Goal: Task Accomplishment & Management: Complete application form

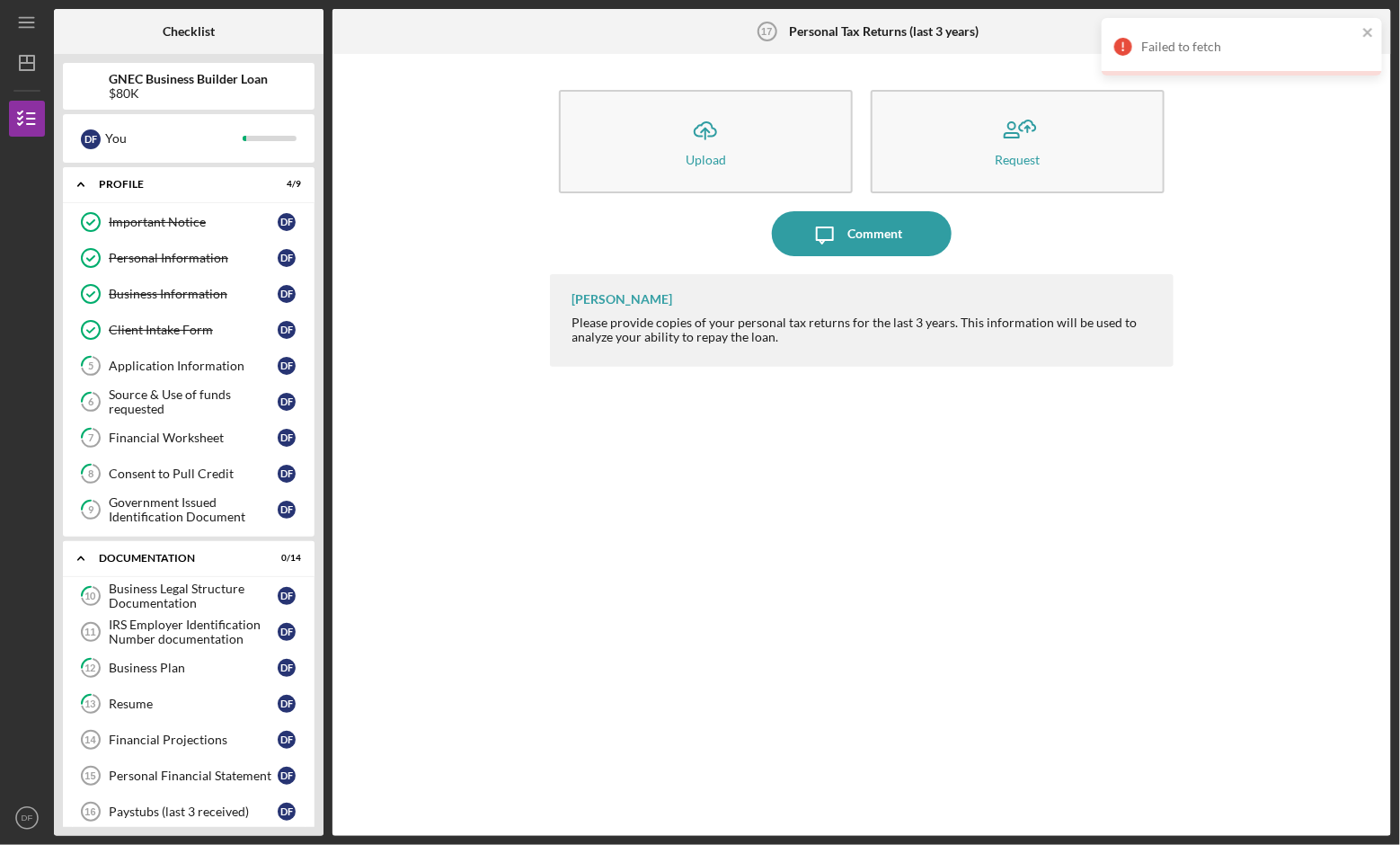
scroll to position [292, 0]
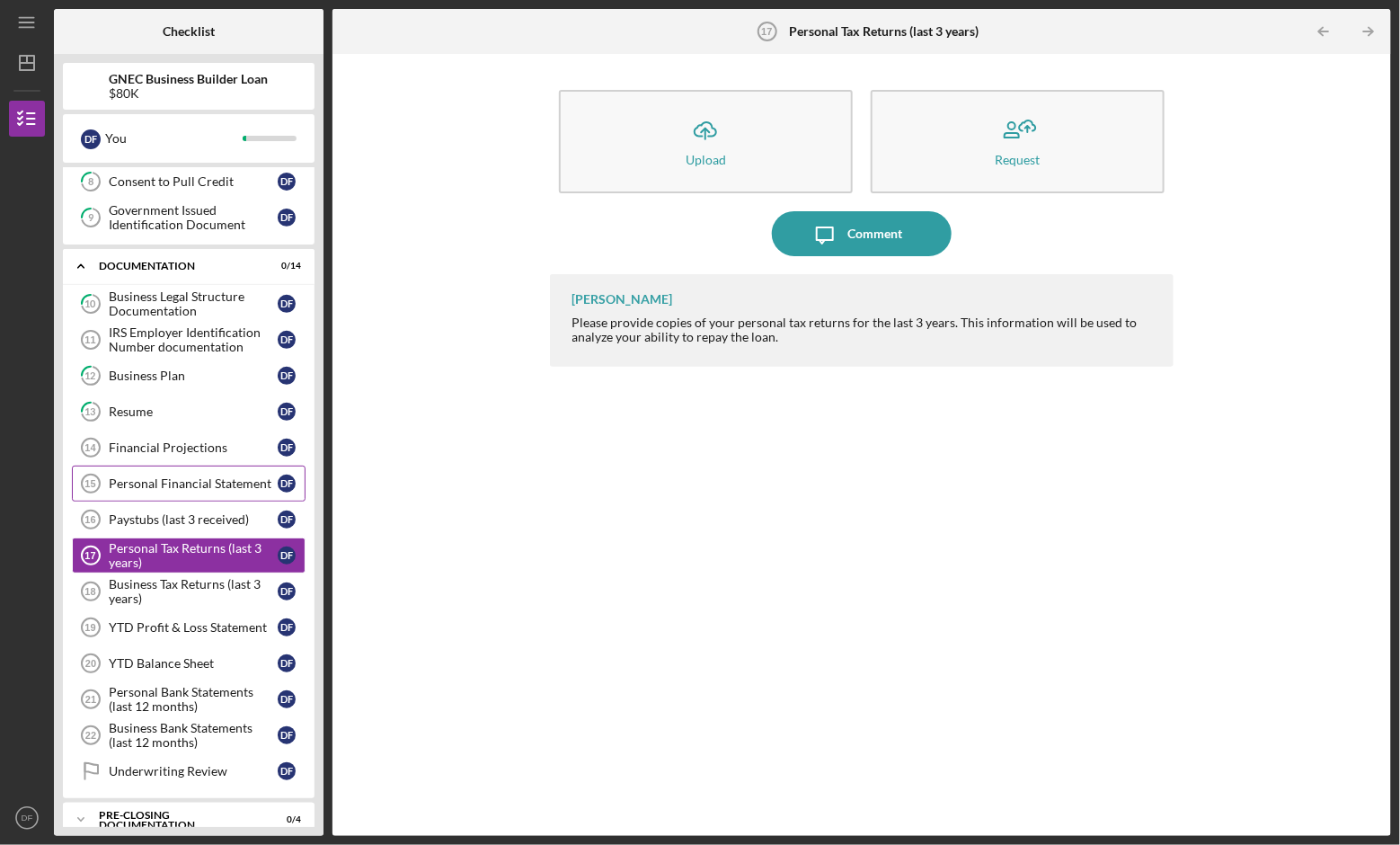
click at [151, 477] on div "Personal Financial Statement" at bounding box center [194, 483] width 169 height 14
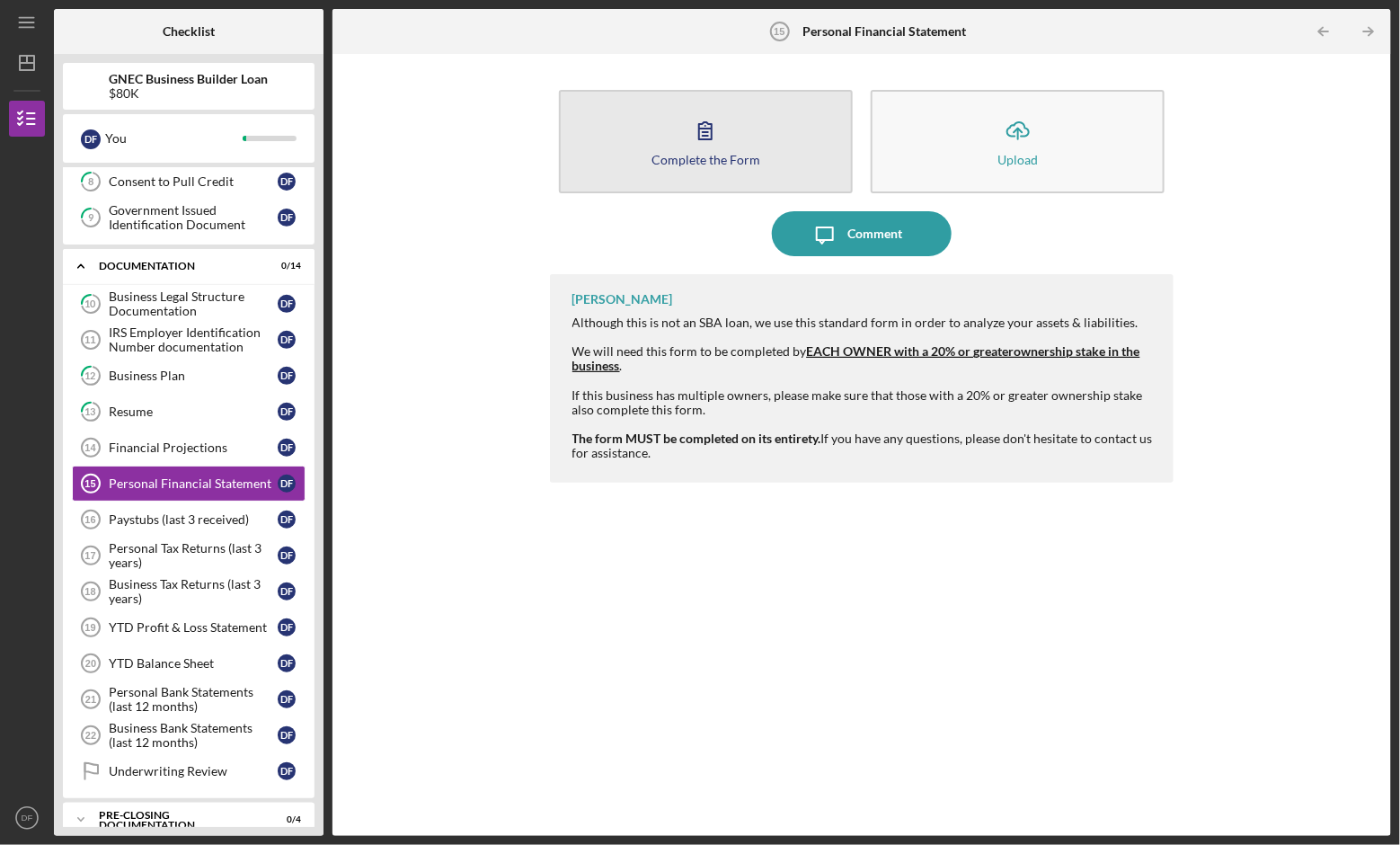
click at [711, 151] on button "Complete the Form Form" at bounding box center [706, 142] width 294 height 103
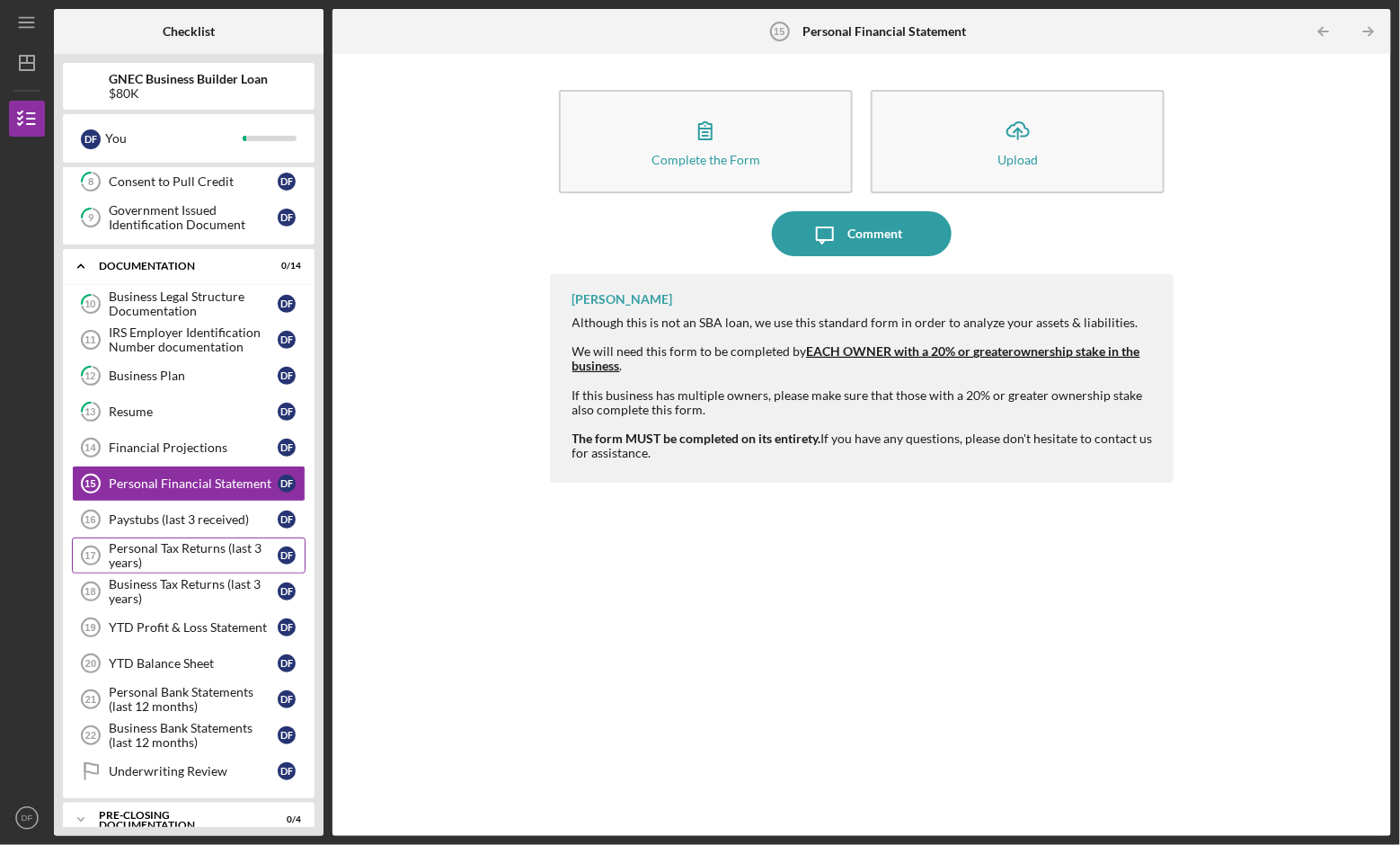
click at [227, 543] on div "Personal Tax Returns (last 3 years)" at bounding box center [194, 556] width 169 height 29
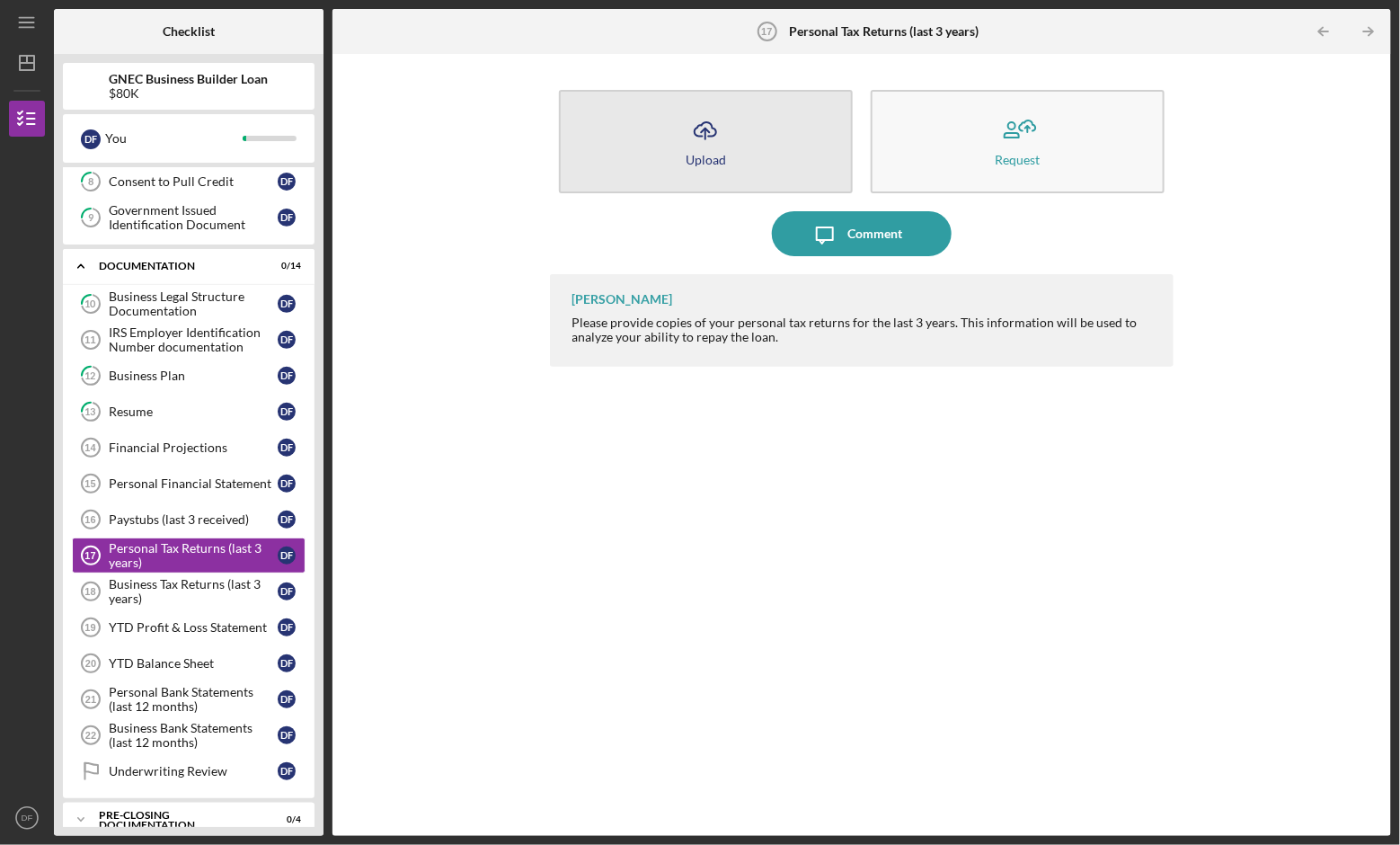
click at [708, 160] on div "Upload" at bounding box center [706, 160] width 40 height 13
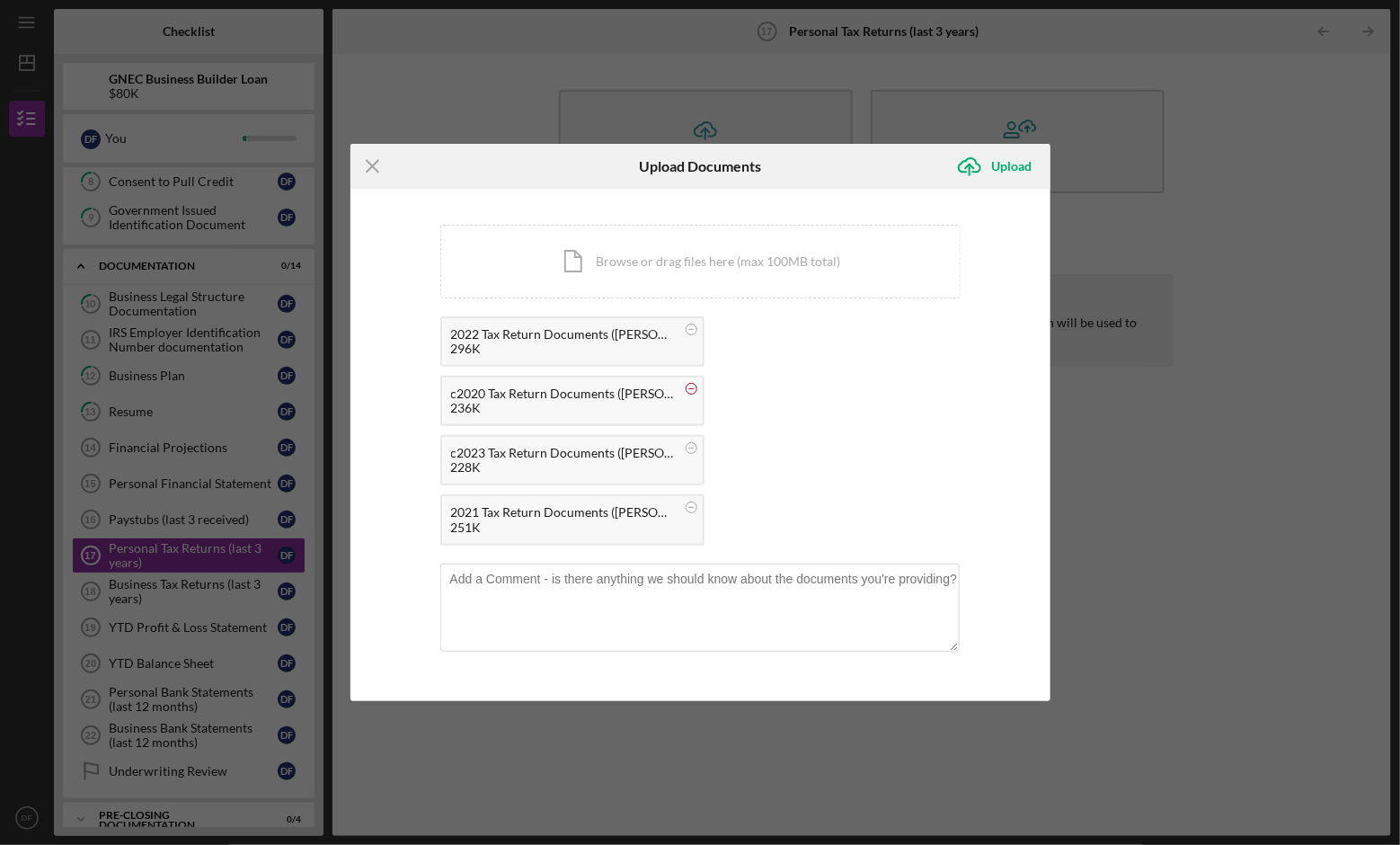
click at [695, 388] on circle at bounding box center [691, 388] width 10 height 10
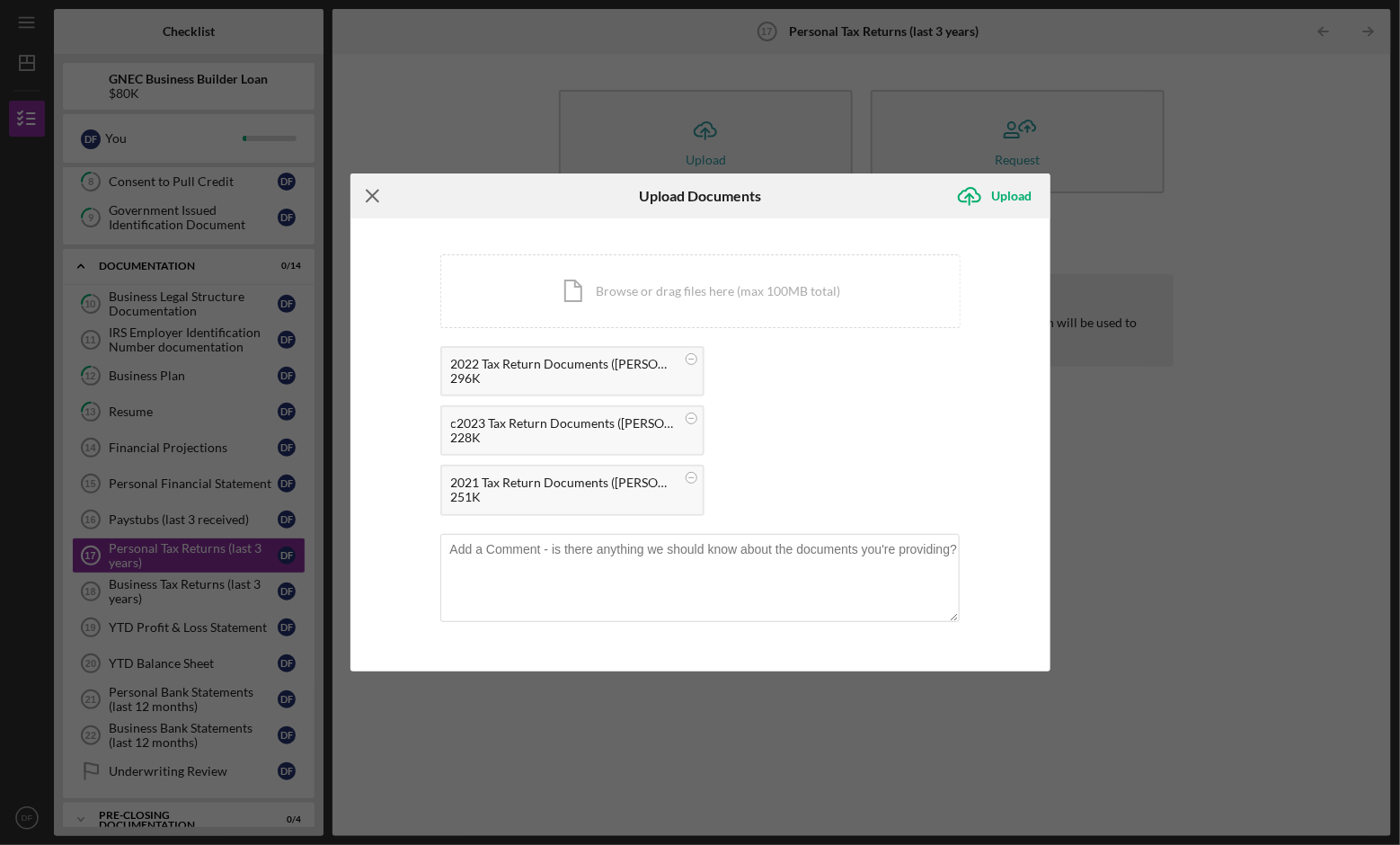
click at [372, 190] on icon "Icon/Menu Close" at bounding box center [373, 196] width 45 height 45
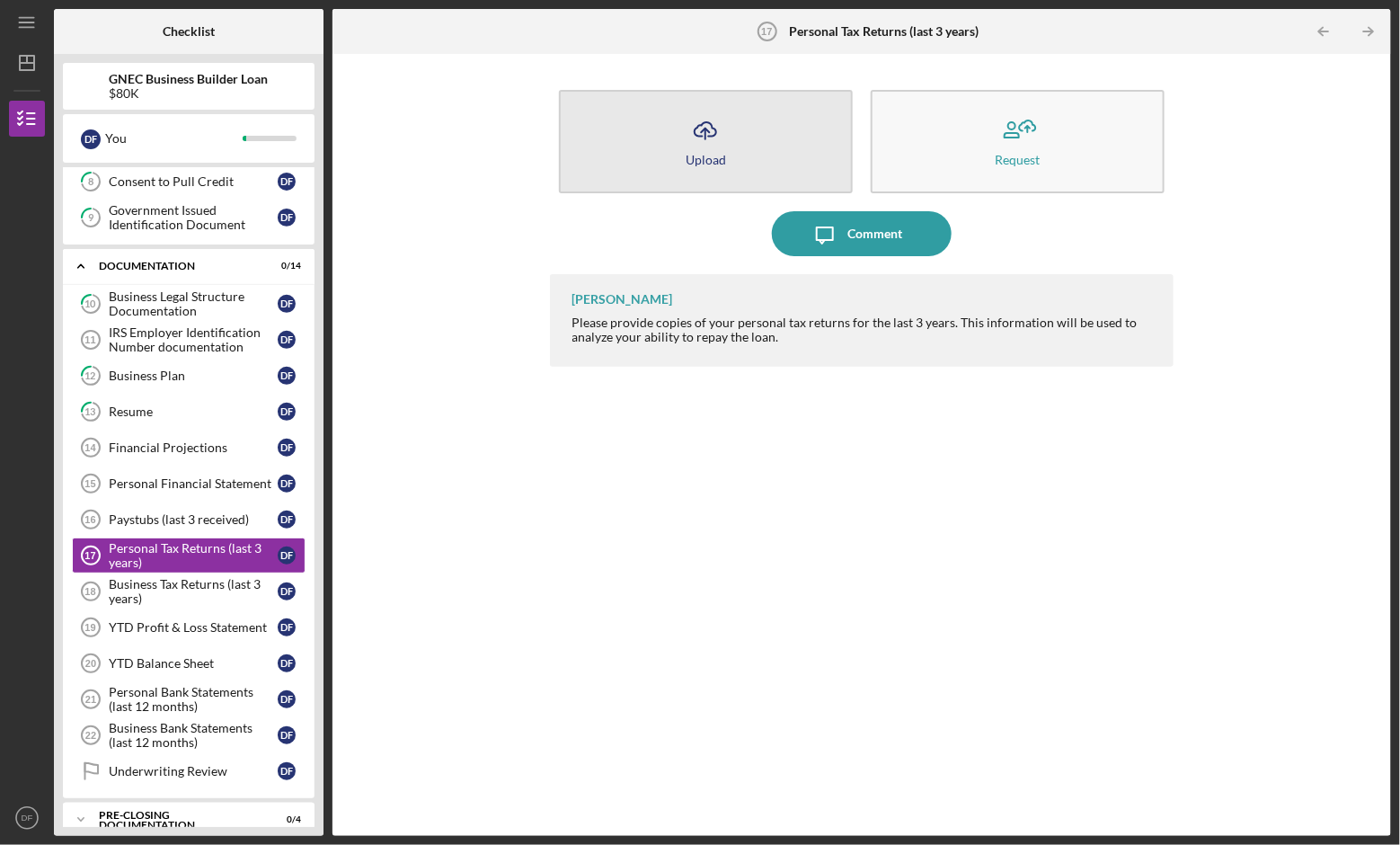
click at [784, 142] on button "Icon/Upload Upload" at bounding box center [706, 142] width 294 height 103
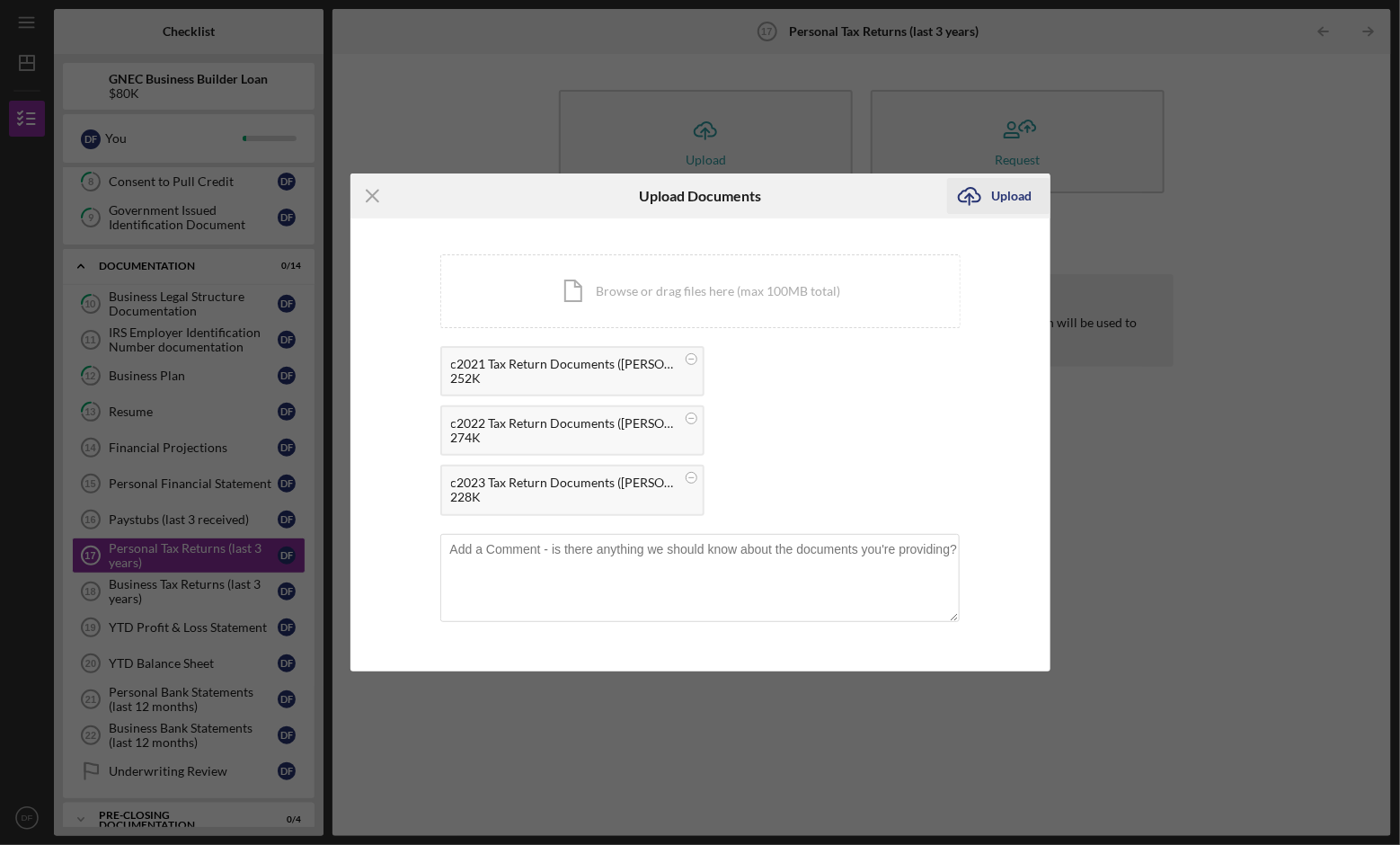
click at [1016, 192] on div "Upload" at bounding box center [1012, 196] width 40 height 36
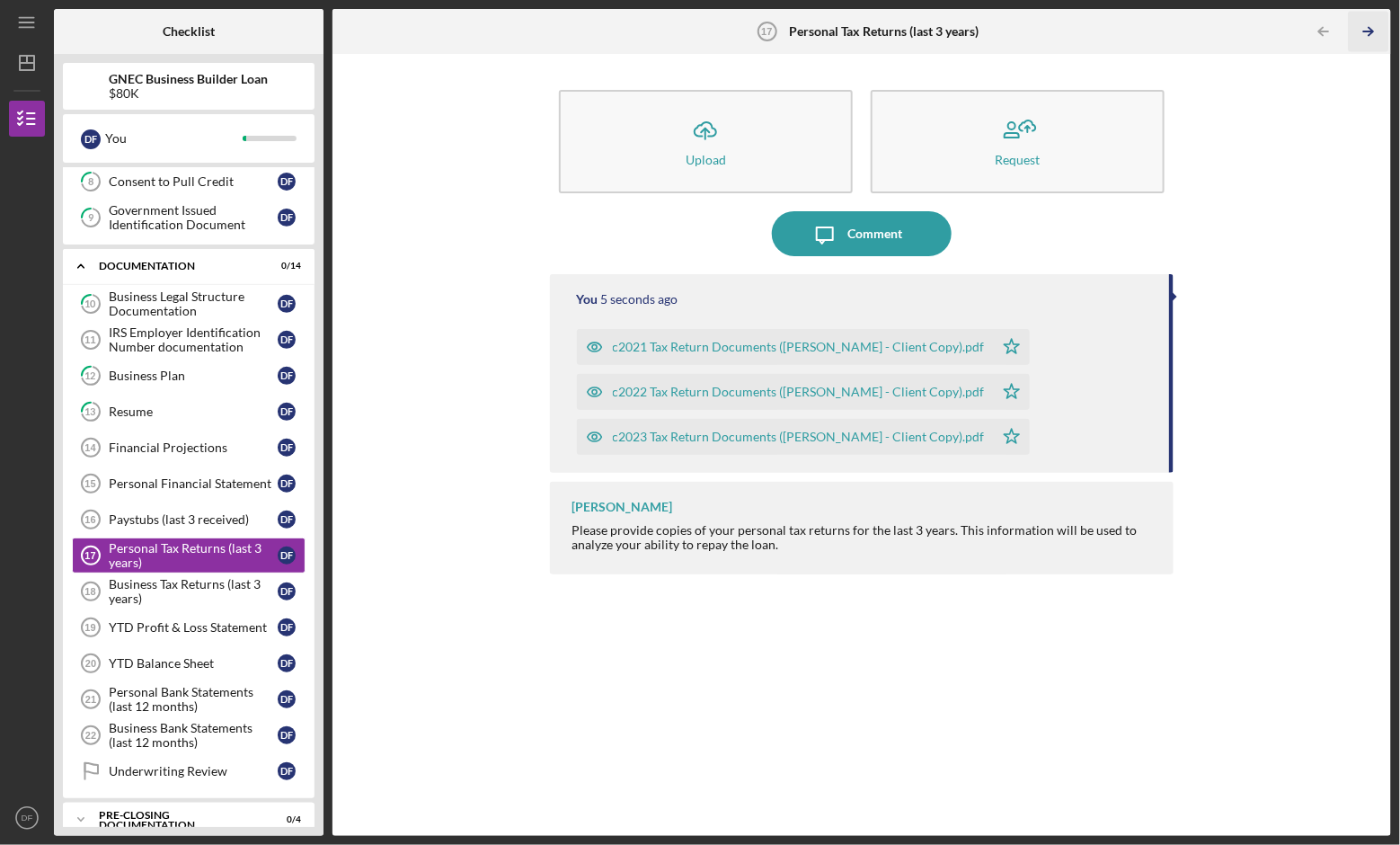
click at [1367, 32] on icon "Icon/Table Pagination Arrow" at bounding box center [1368, 31] width 40 height 40
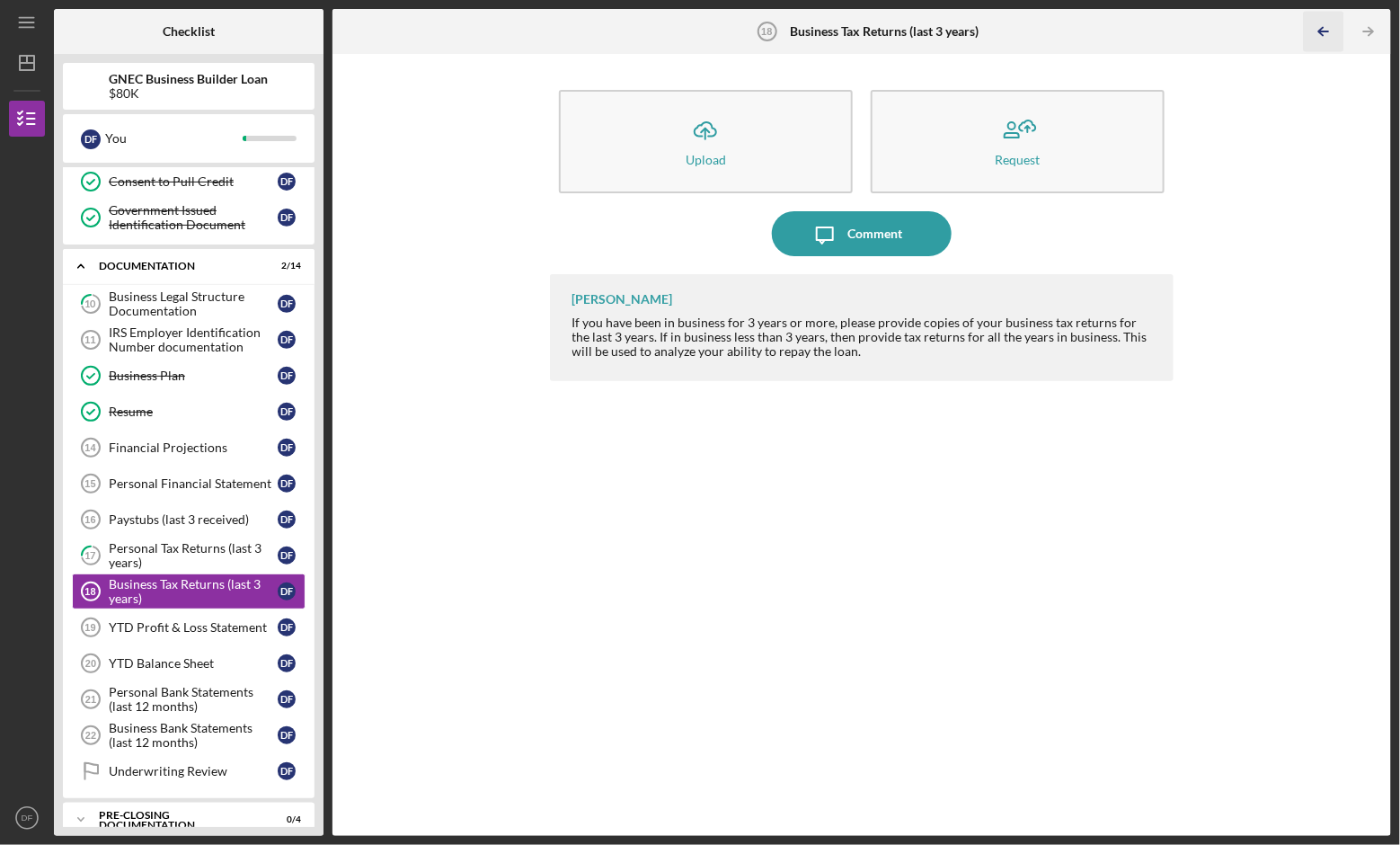
click at [1323, 31] on line "button" at bounding box center [1325, 31] width 9 height 0
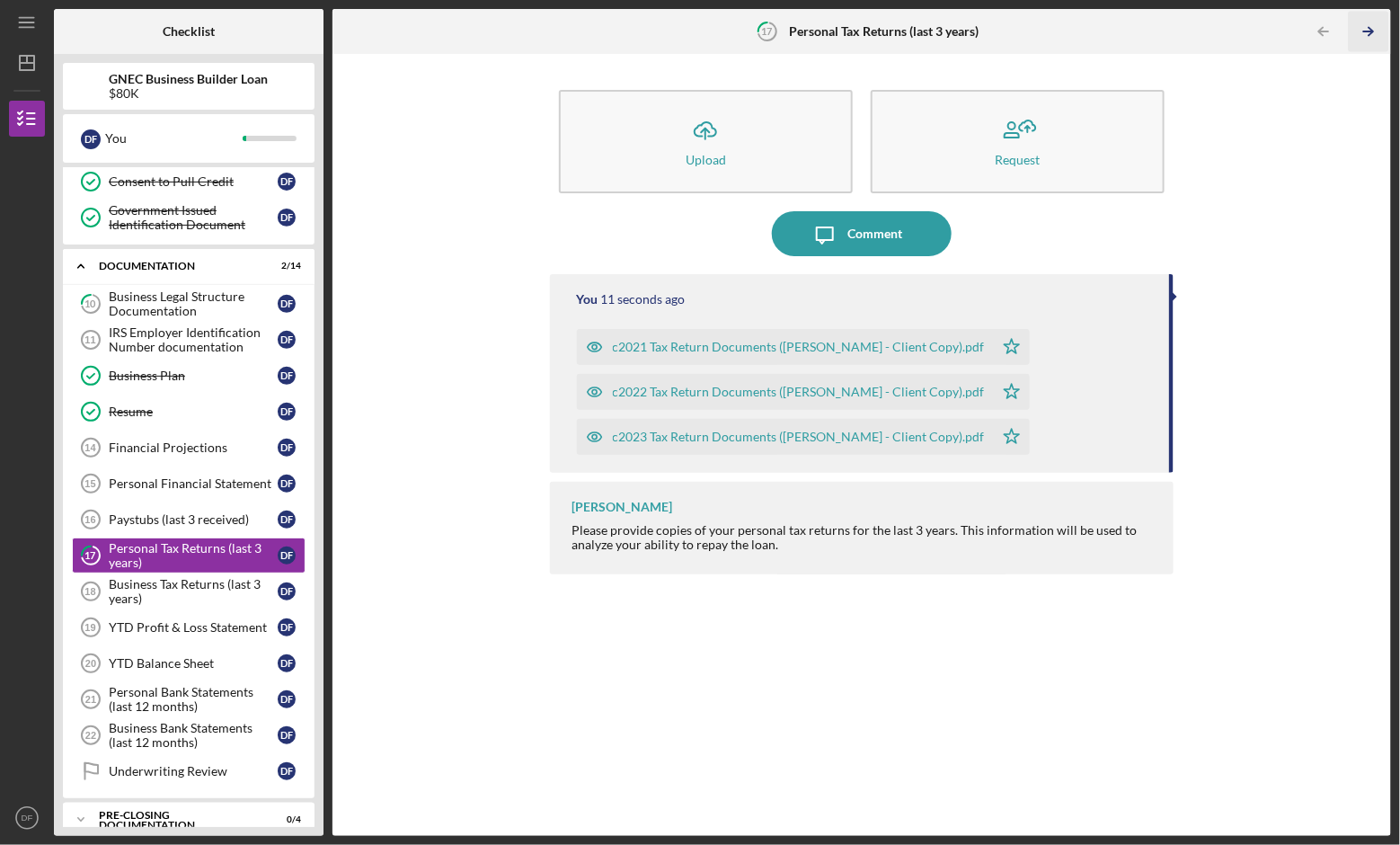
click at [1367, 31] on line "button" at bounding box center [1369, 31] width 9 height 0
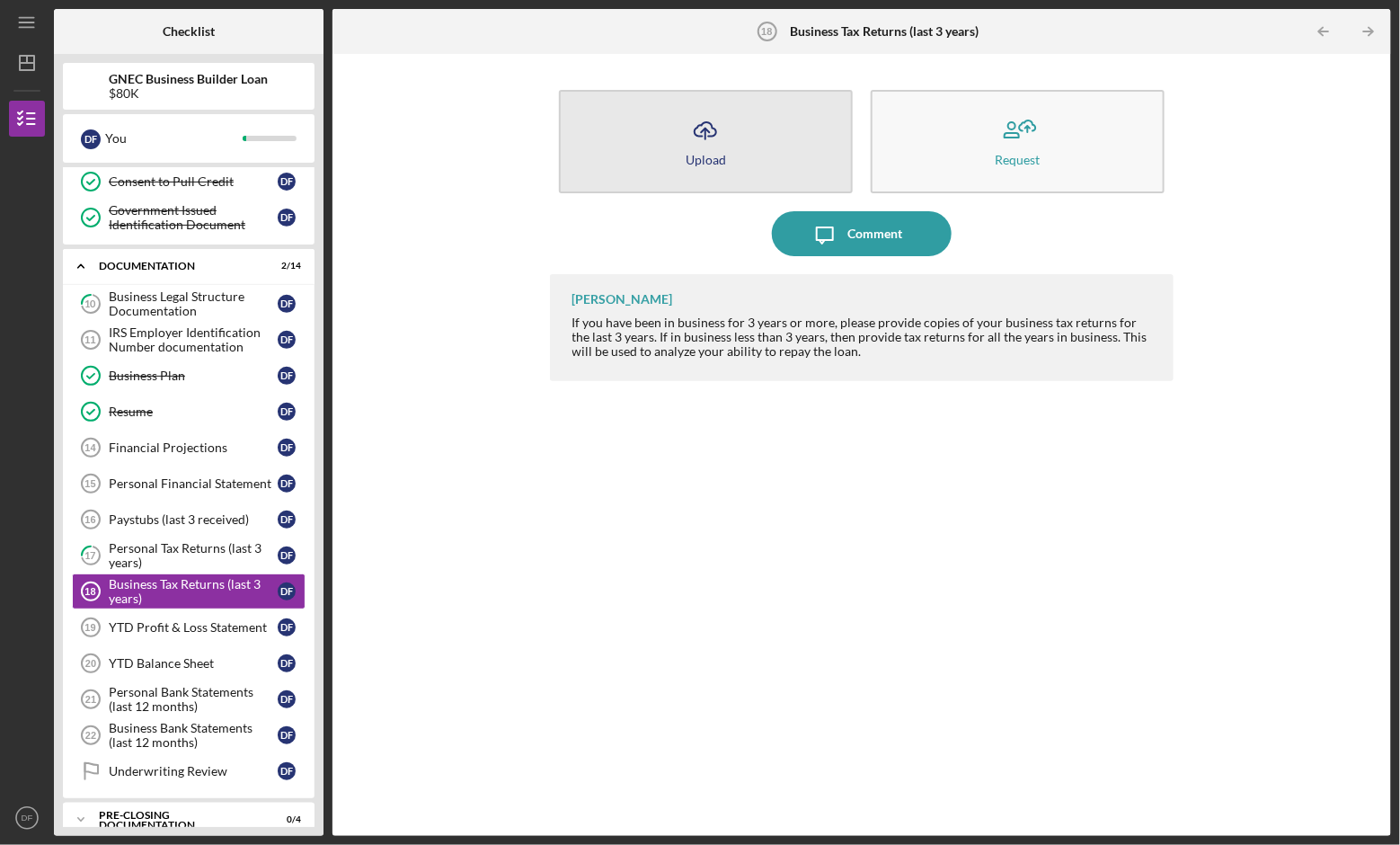
click at [791, 164] on button "Icon/Upload Upload" at bounding box center [706, 142] width 294 height 103
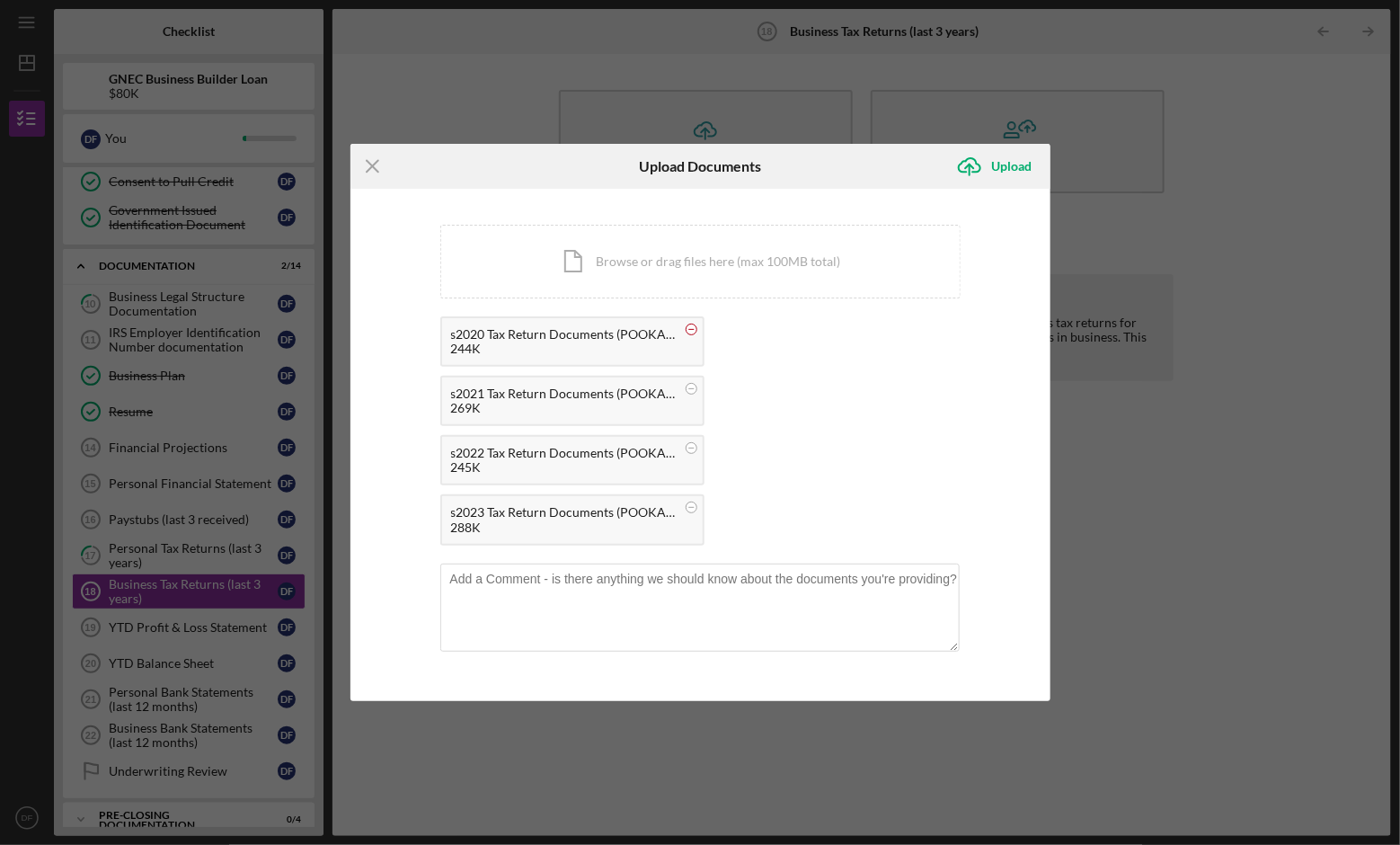
click at [689, 334] on circle at bounding box center [691, 328] width 10 height 10
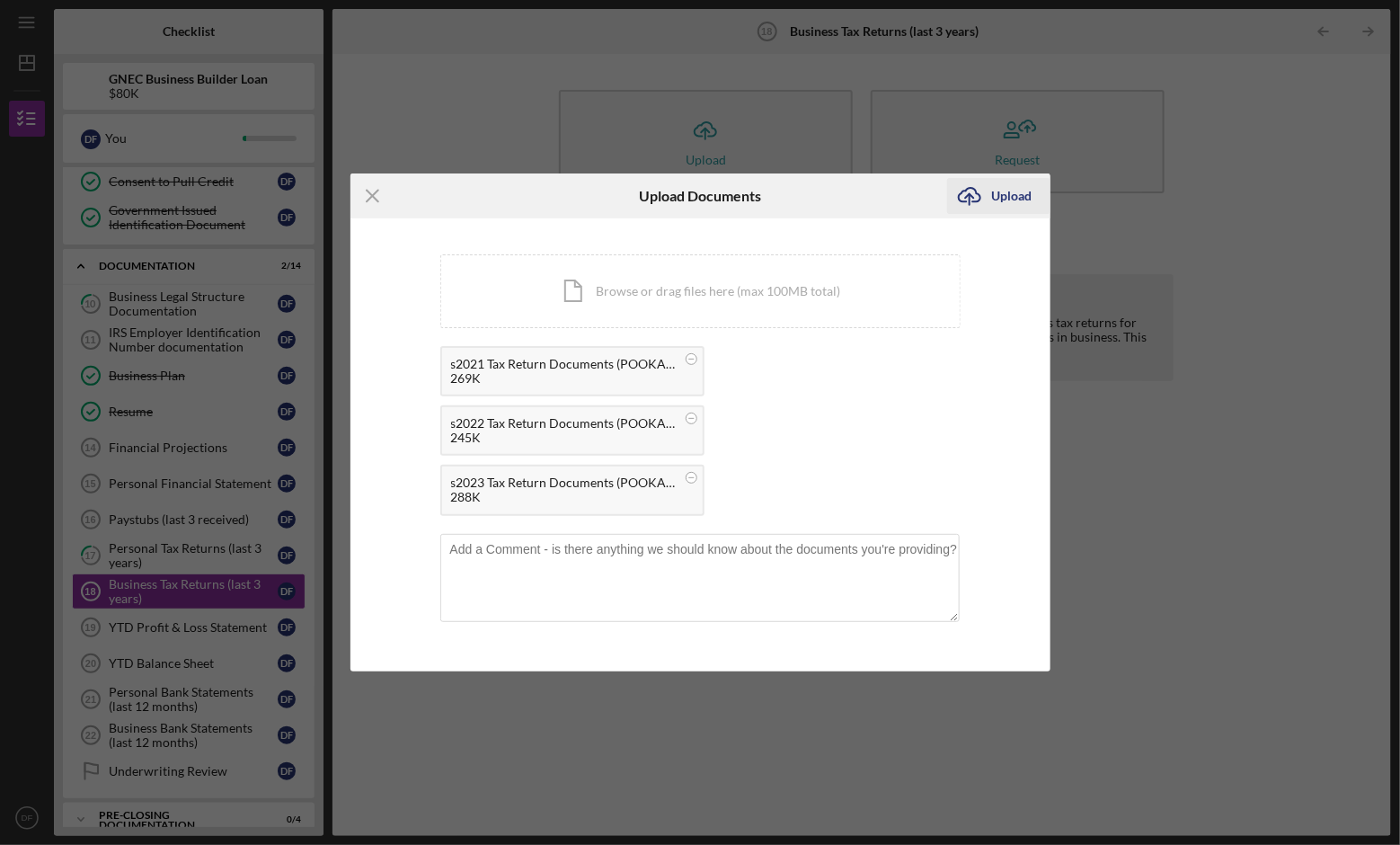
click at [1009, 196] on div "Upload" at bounding box center [1012, 196] width 40 height 36
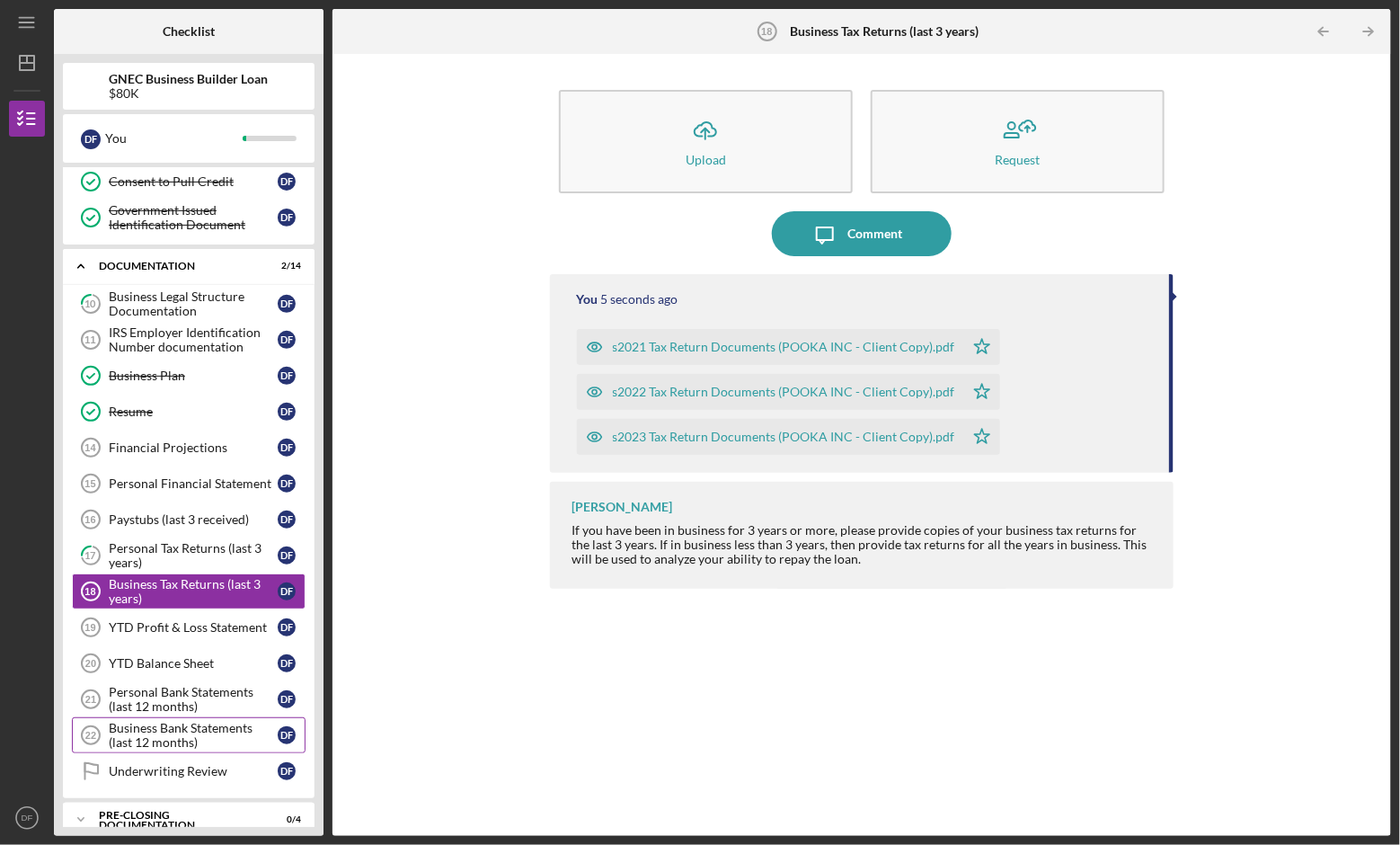
scroll to position [341, 0]
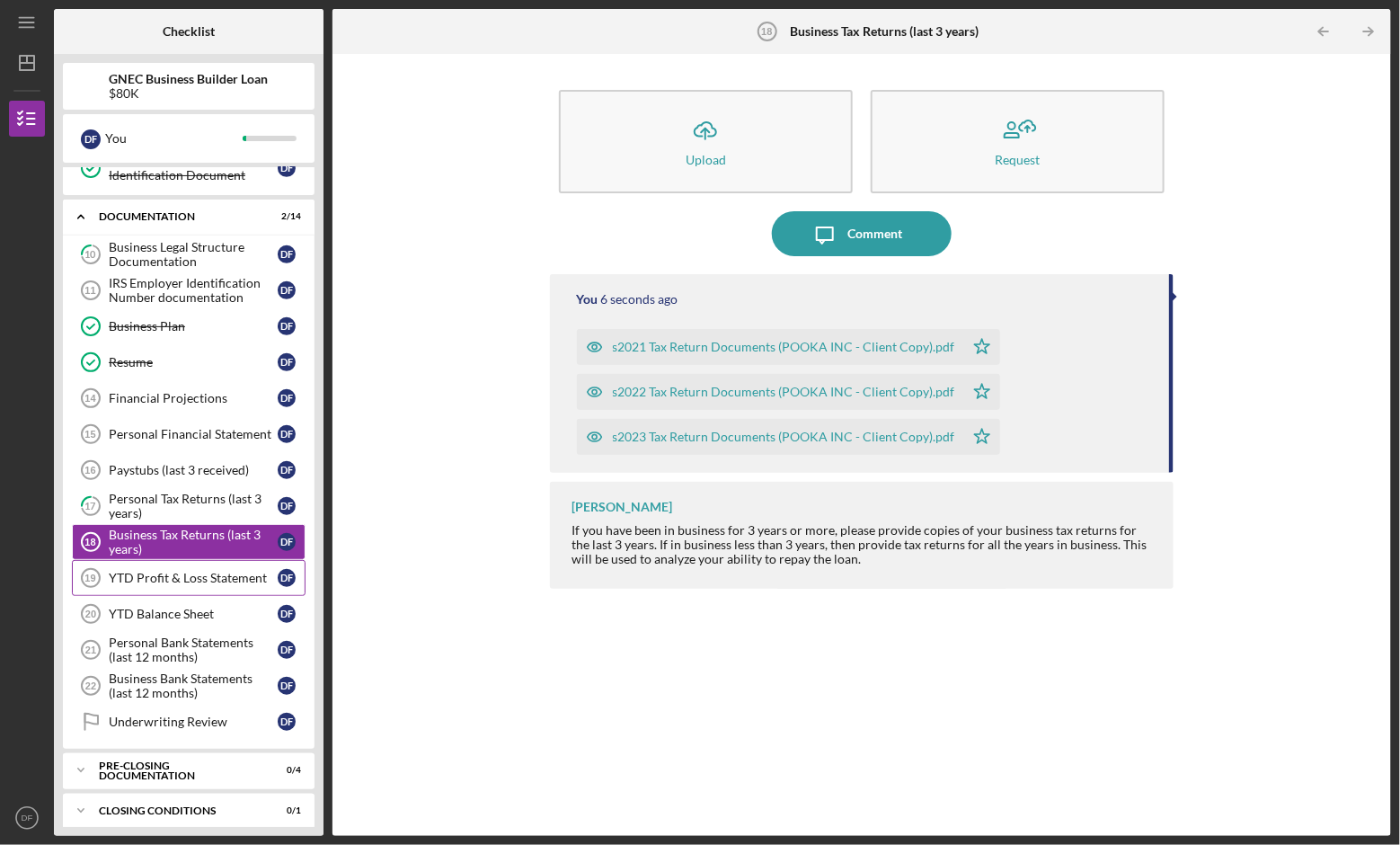
click at [216, 571] on div "YTD Profit & Loss Statement" at bounding box center [194, 577] width 169 height 14
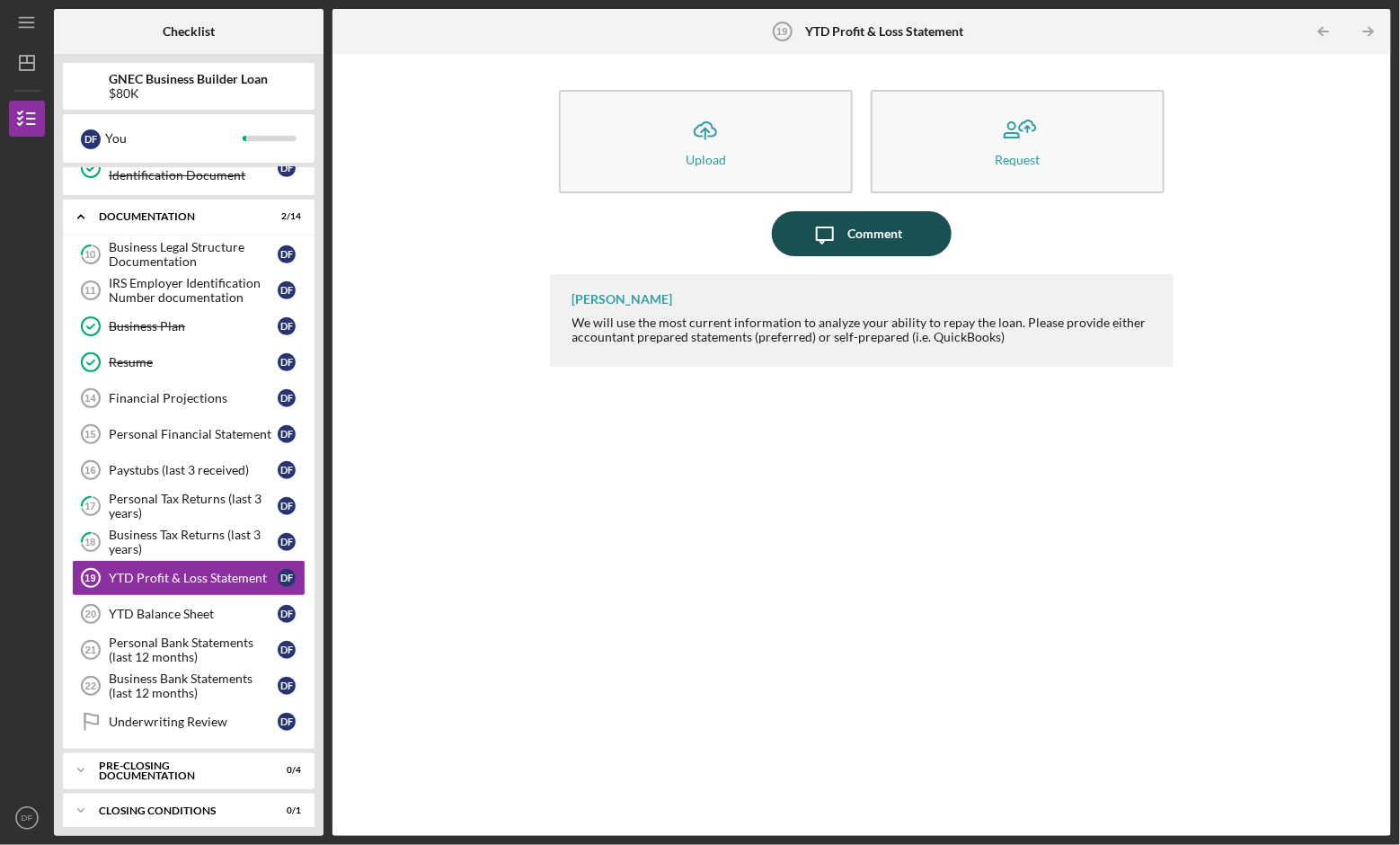
click at [880, 227] on div "Comment" at bounding box center [875, 234] width 54 height 45
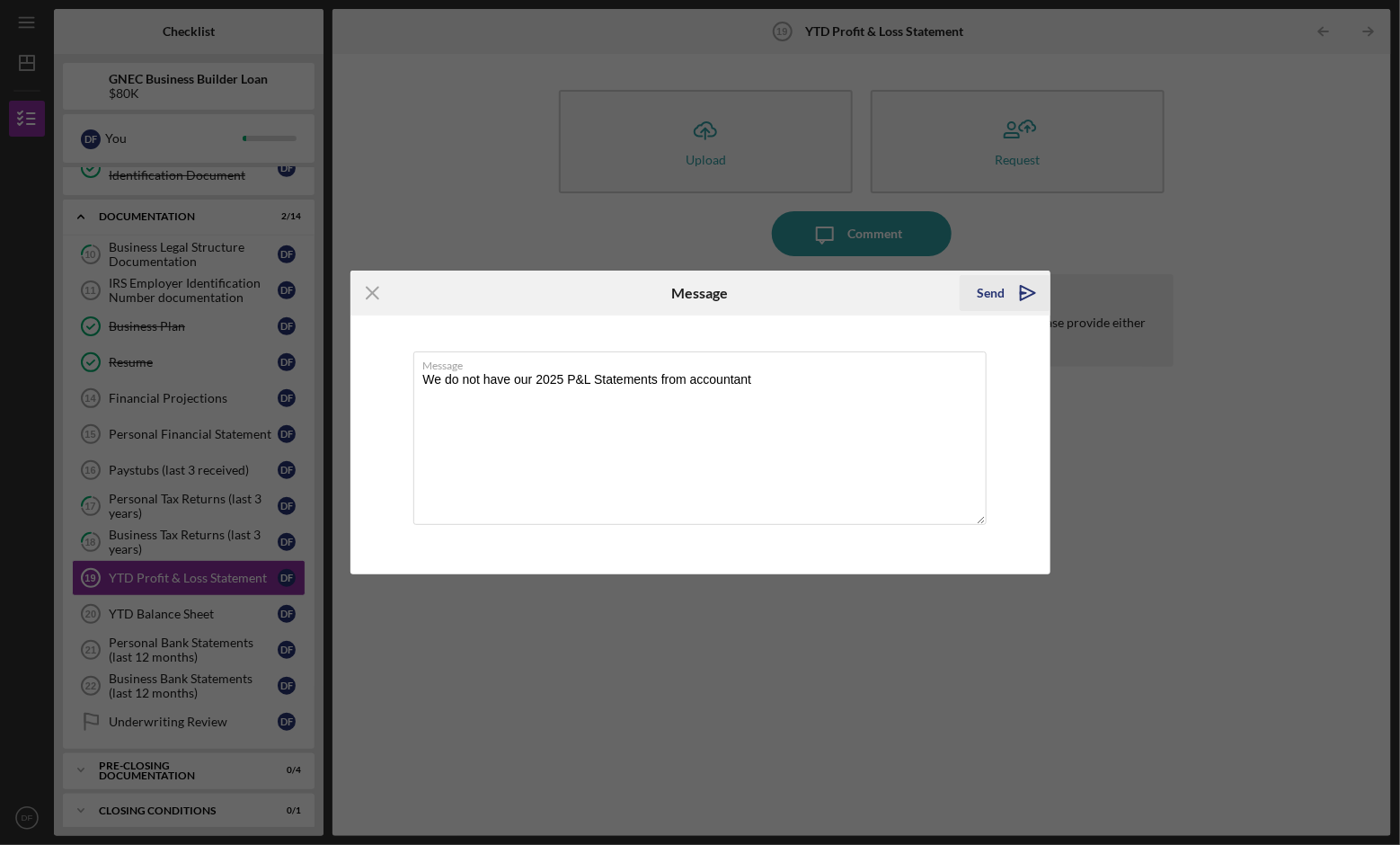
type textarea "We do not have our 2025 P&L Statements from accountant"
click at [1000, 296] on div "Send" at bounding box center [991, 293] width 28 height 36
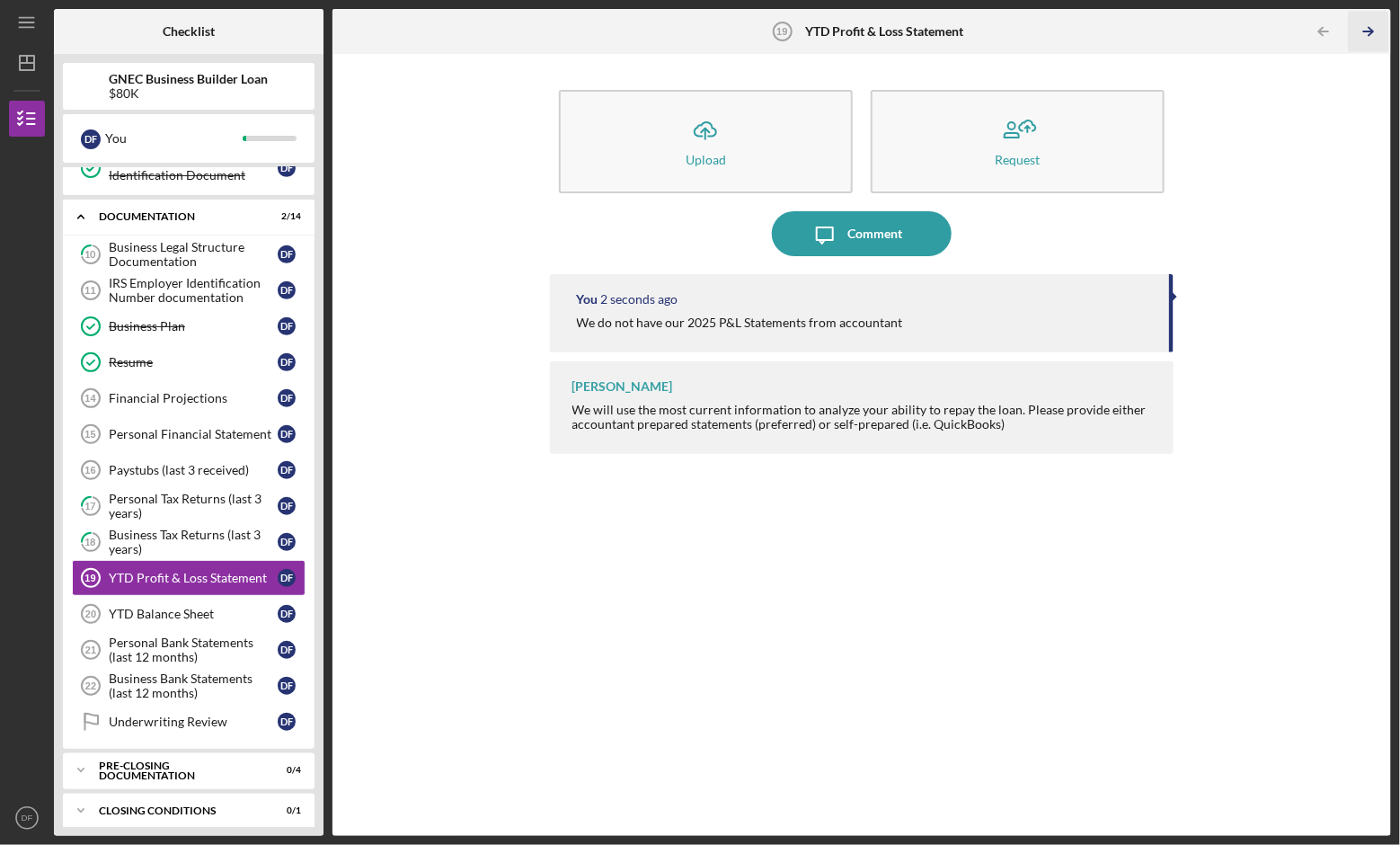
click at [1372, 23] on icon "Icon/Table Pagination Arrow" at bounding box center [1368, 31] width 40 height 40
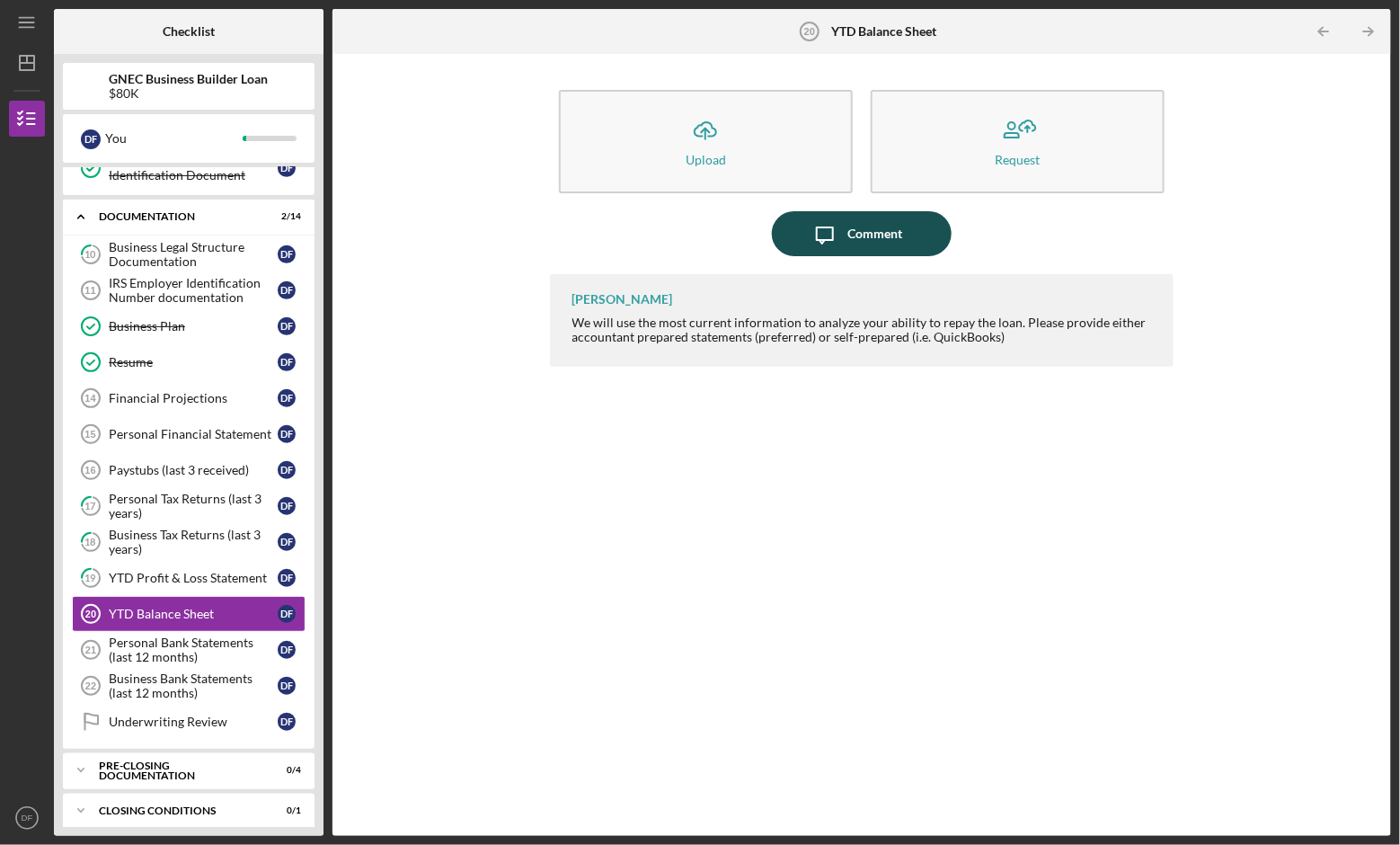
click at [852, 237] on div "Comment" at bounding box center [875, 234] width 54 height 45
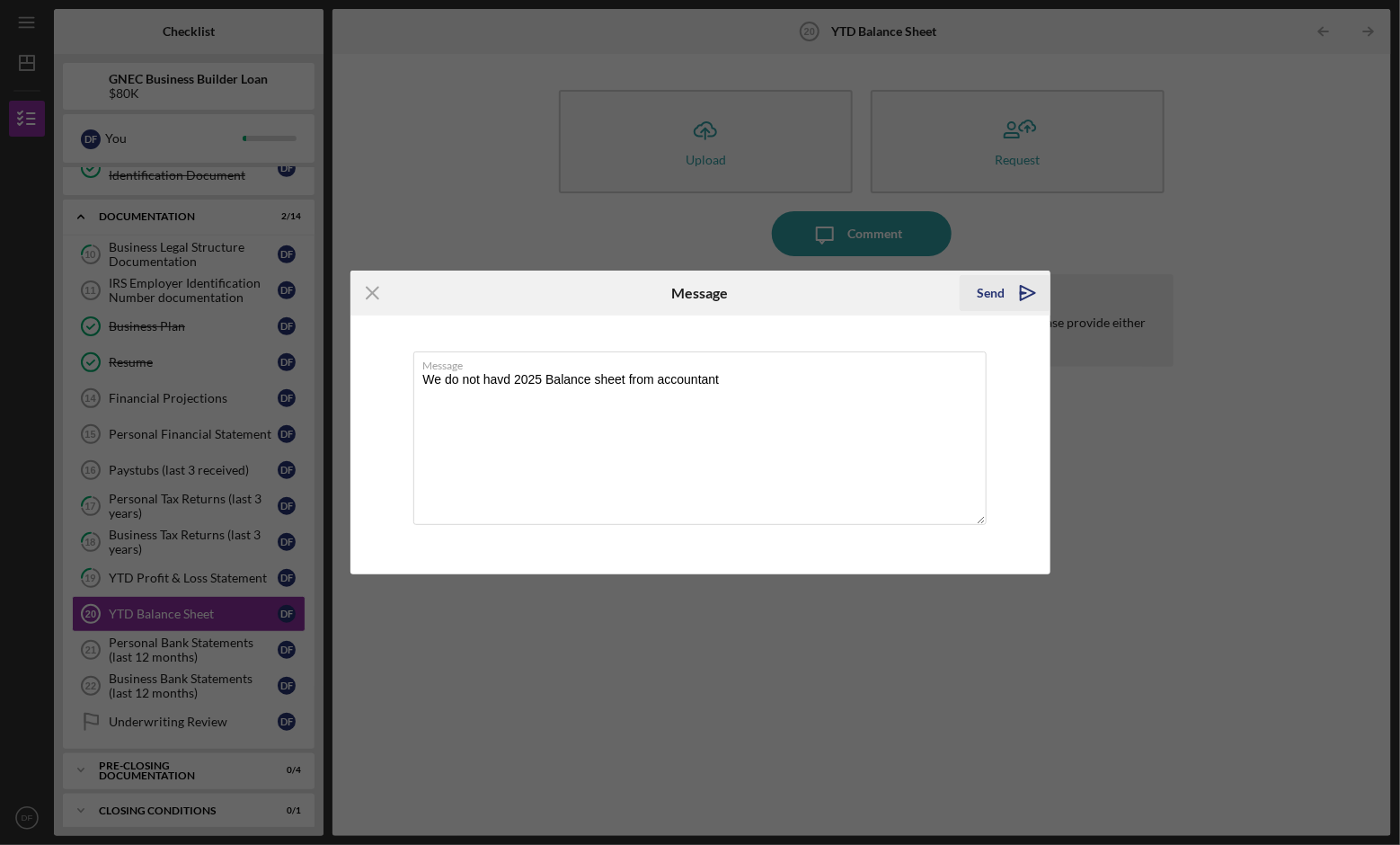
type textarea "We do not havd 2025 Balance sheet from accountant"
click at [986, 296] on div "Send" at bounding box center [991, 293] width 28 height 36
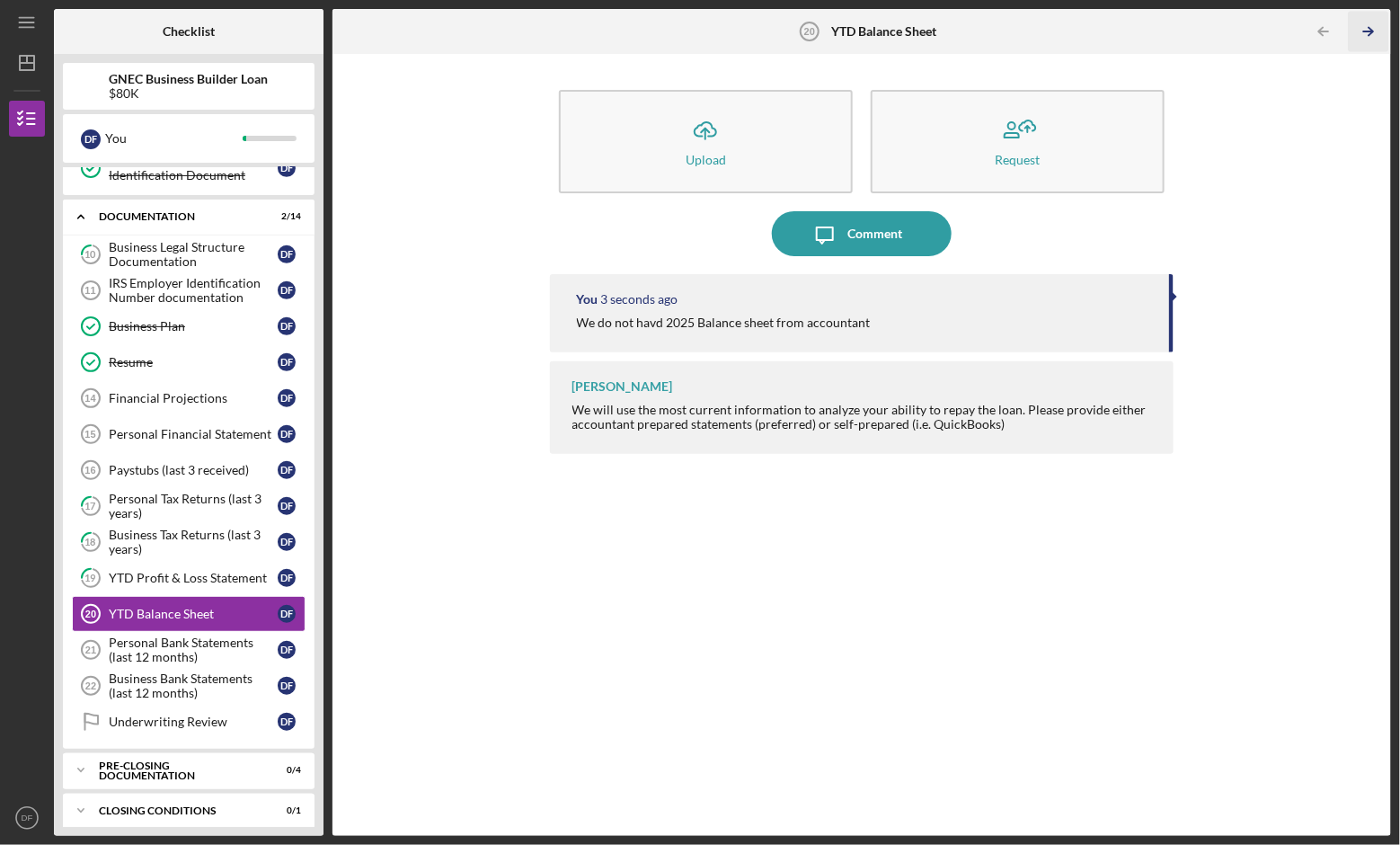
click at [1368, 30] on icon "Icon/Table Pagination Arrow" at bounding box center [1368, 31] width 40 height 40
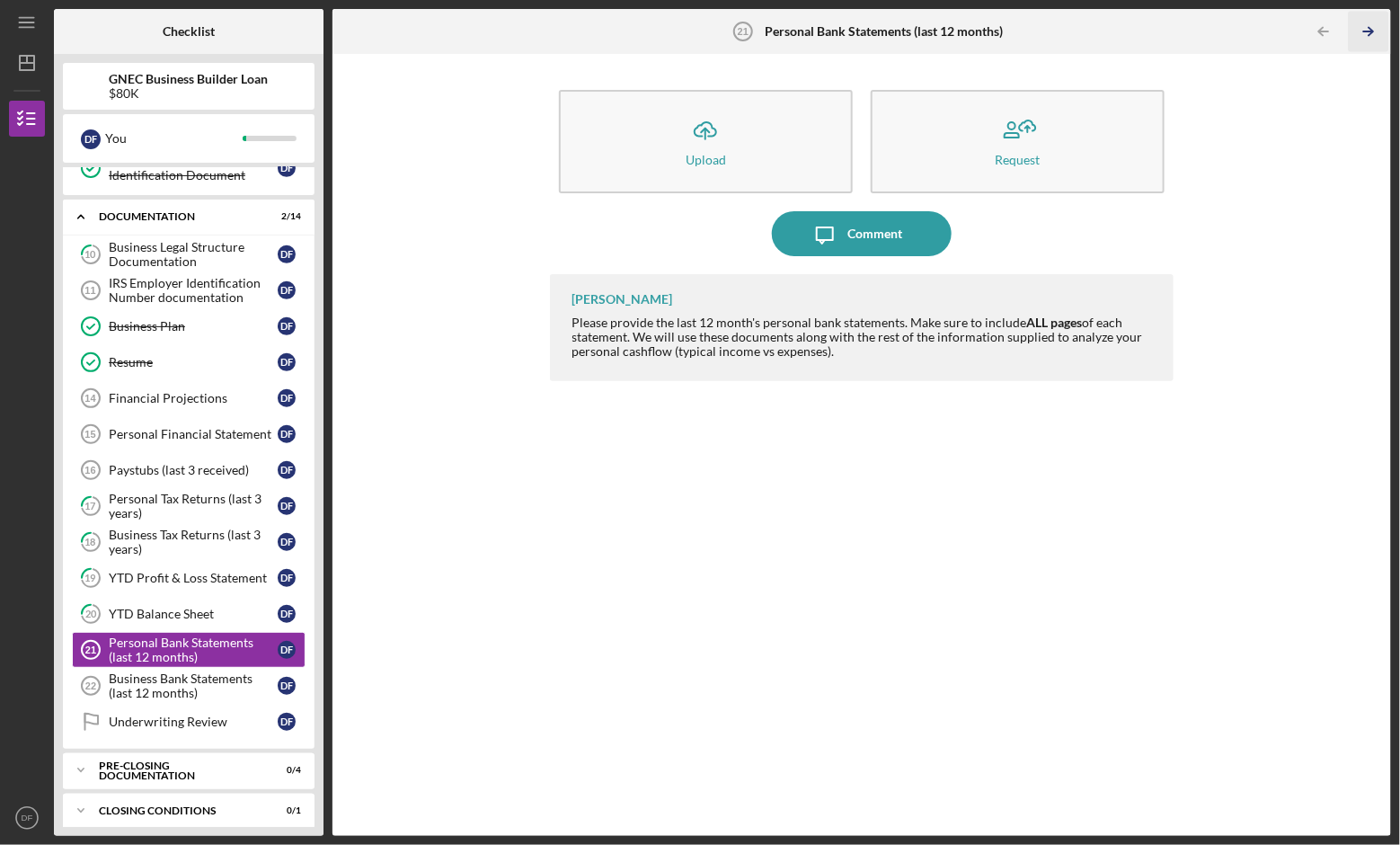
click at [1361, 20] on icon "Icon/Table Pagination Arrow" at bounding box center [1368, 31] width 40 height 40
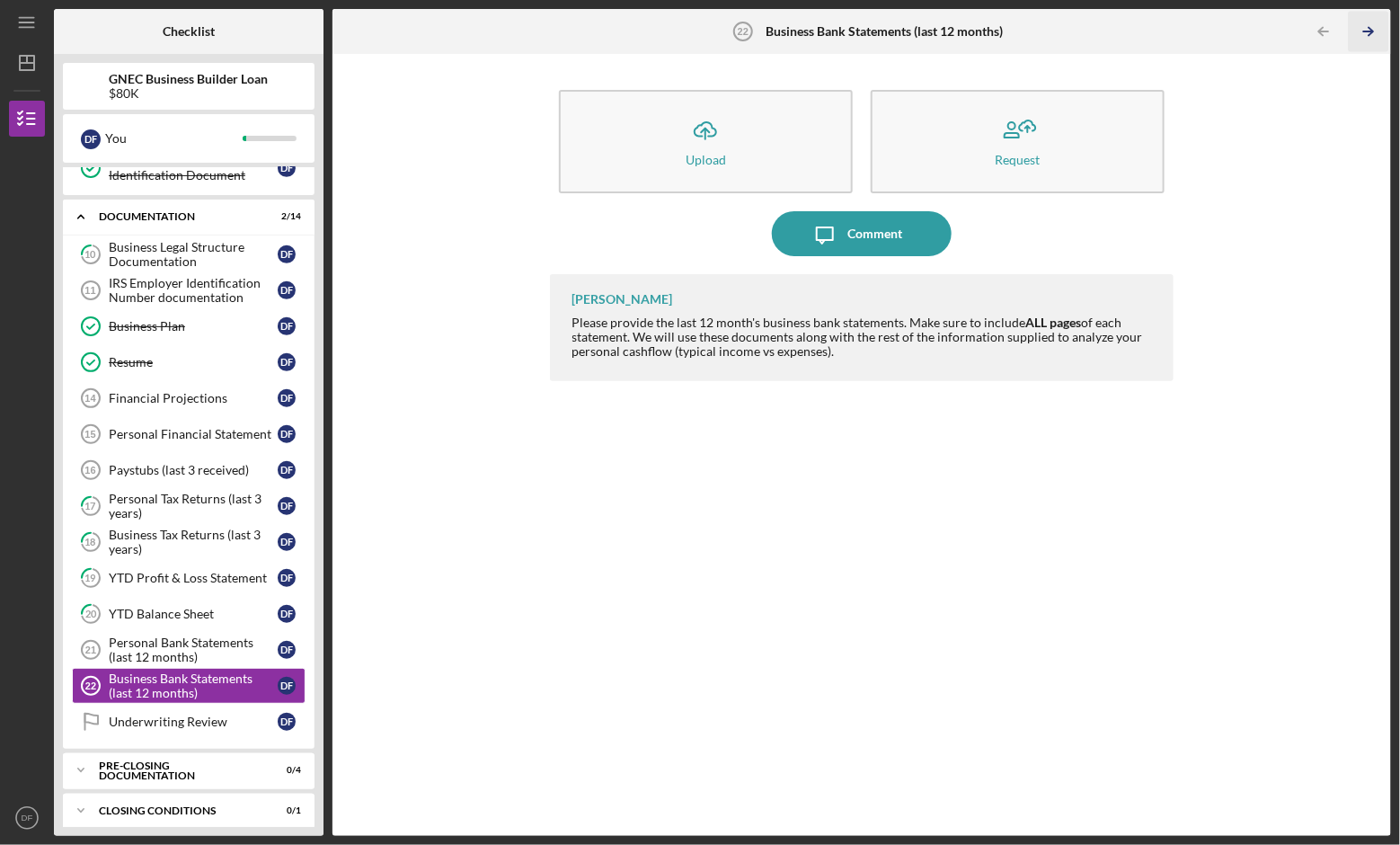
click at [1364, 23] on icon "Icon/Table Pagination Arrow" at bounding box center [1368, 31] width 40 height 40
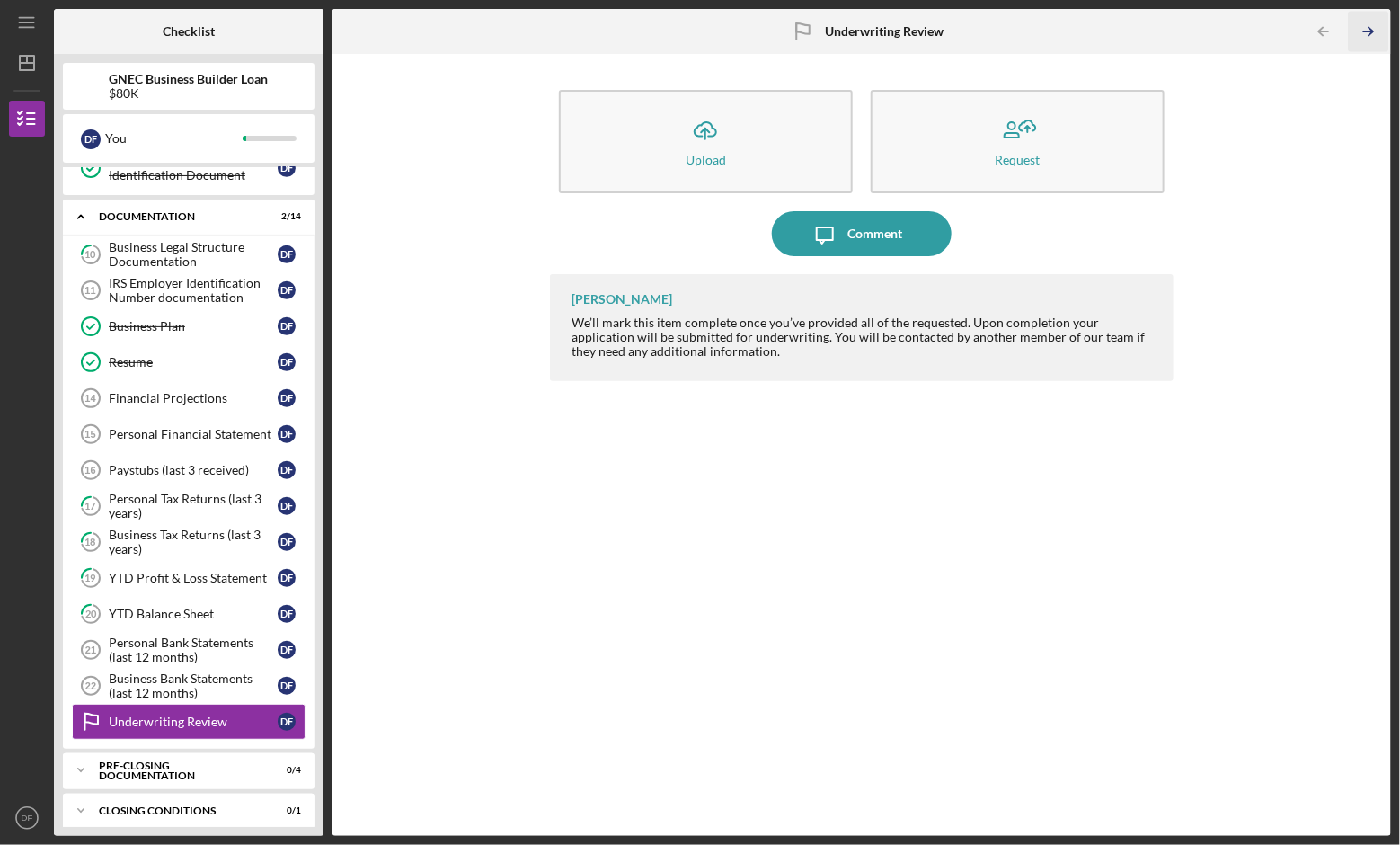
click at [1366, 34] on icon "Icon/Table Pagination Arrow" at bounding box center [1368, 31] width 40 height 40
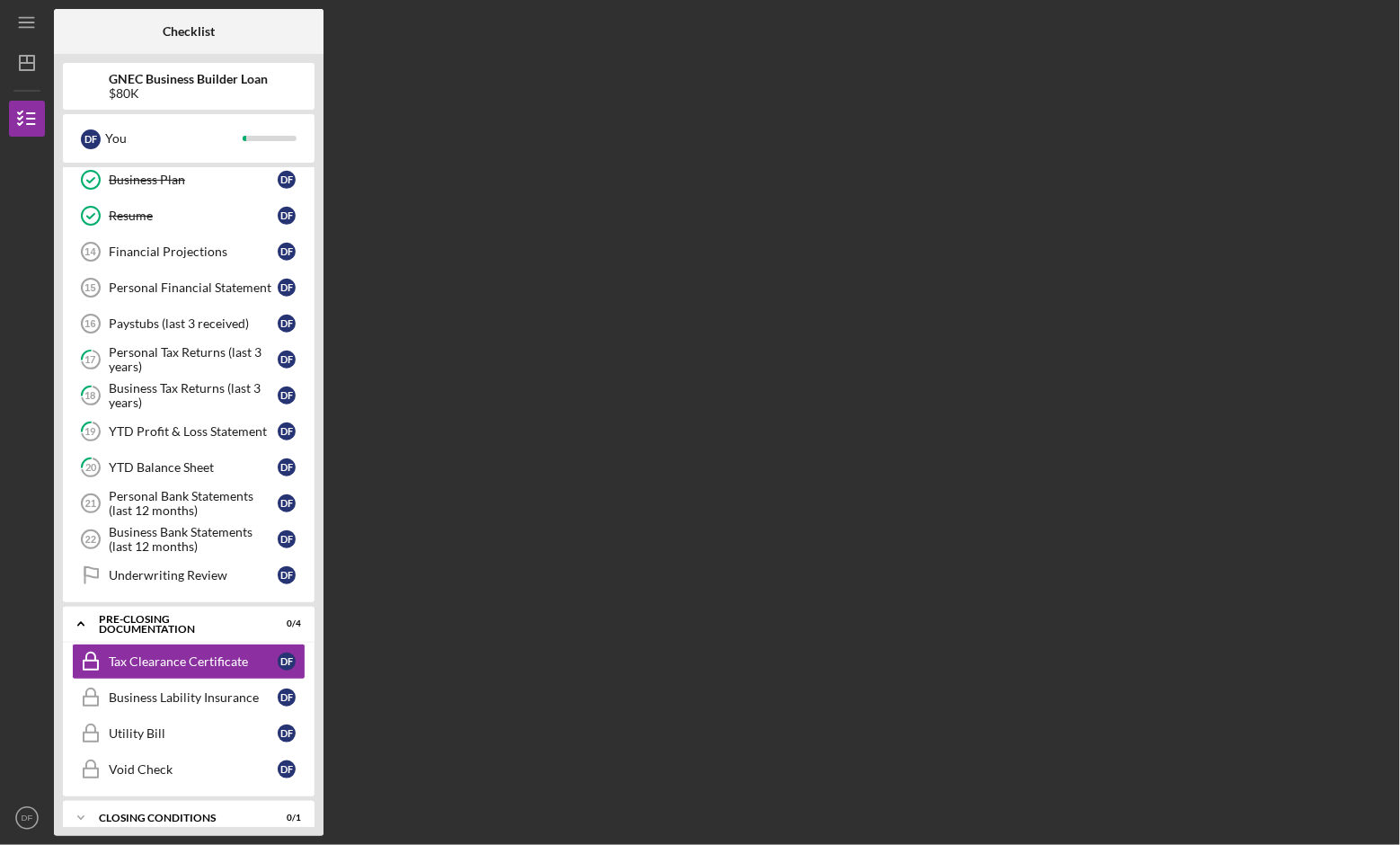
scroll to position [493, 0]
